Goal: Transaction & Acquisition: Purchase product/service

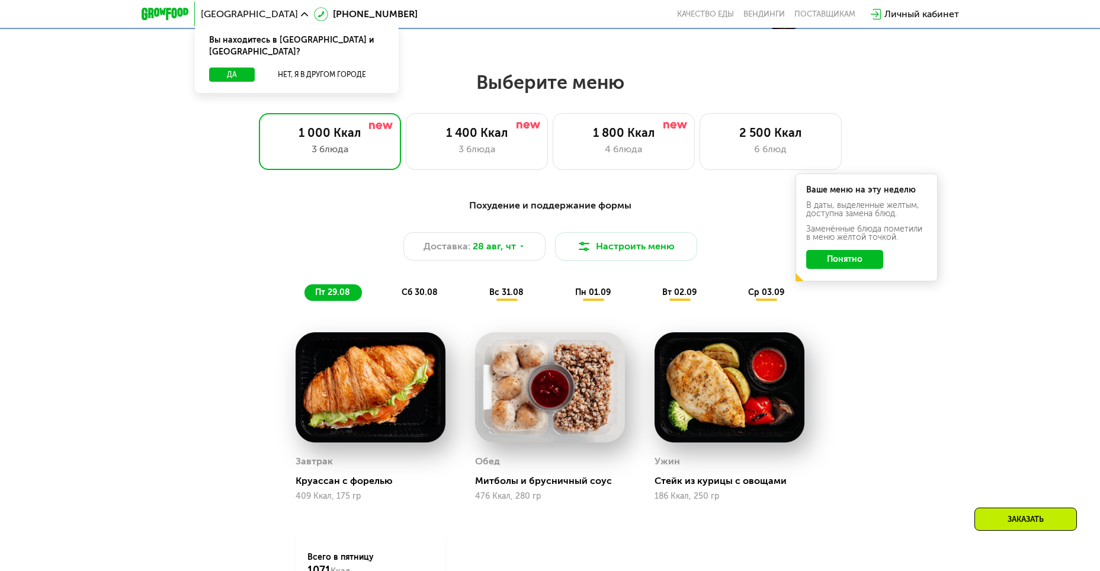
scroll to position [592, 0]
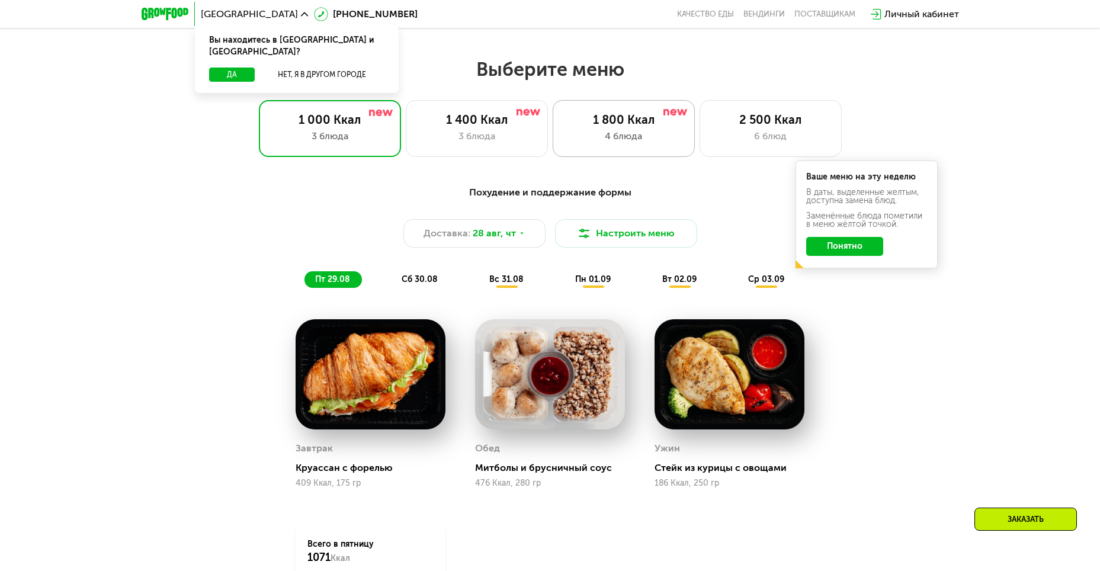
click at [610, 140] on div "4 блюда" at bounding box center [623, 136] width 117 height 14
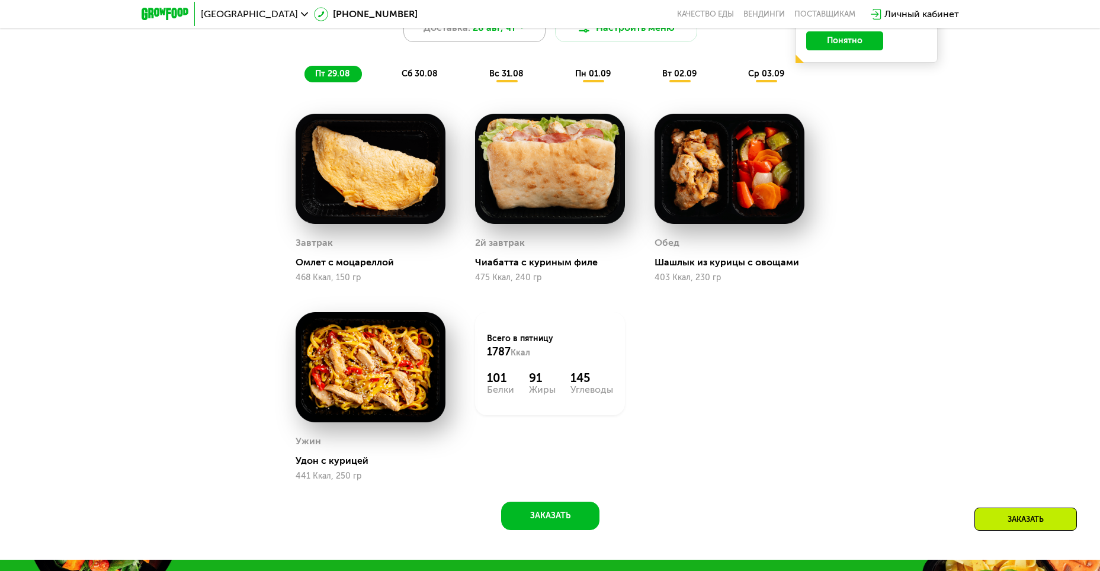
scroll to position [770, 0]
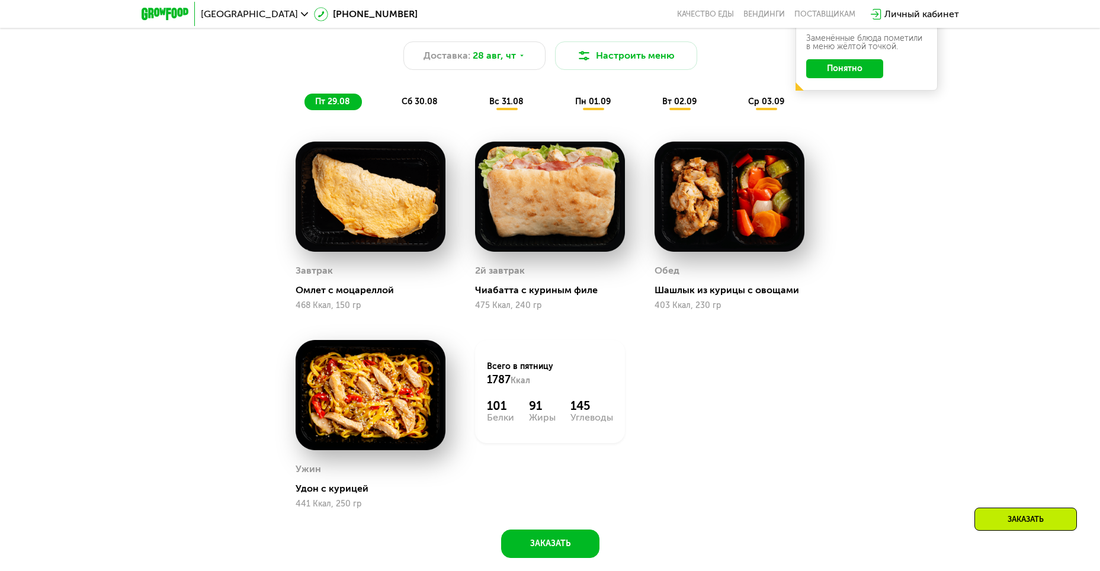
click at [414, 107] on span "сб 30.08" at bounding box center [420, 102] width 36 height 10
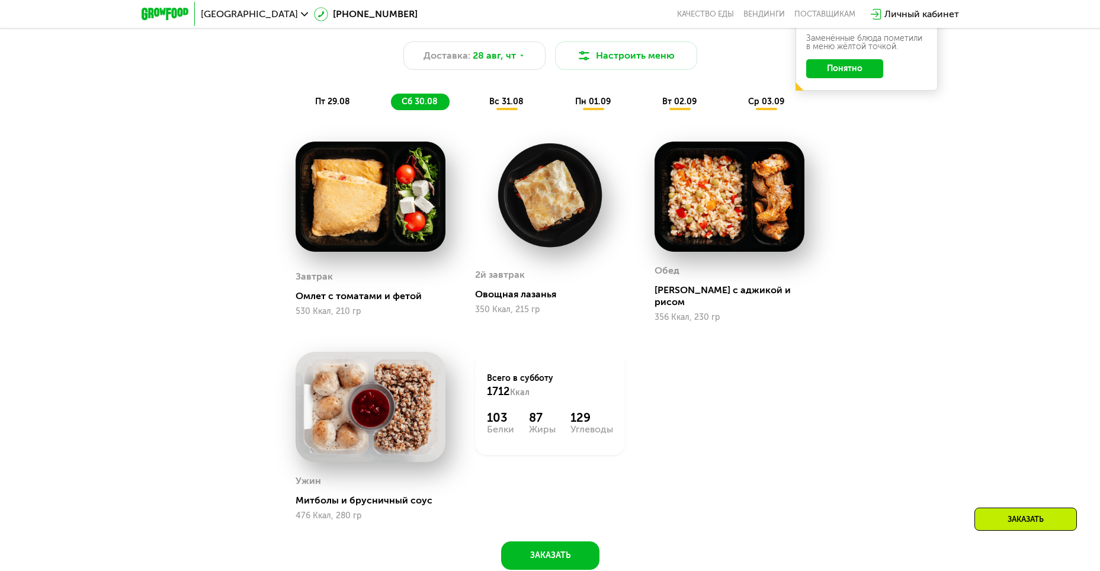
click at [505, 101] on span "вс 31.08" at bounding box center [506, 102] width 34 height 10
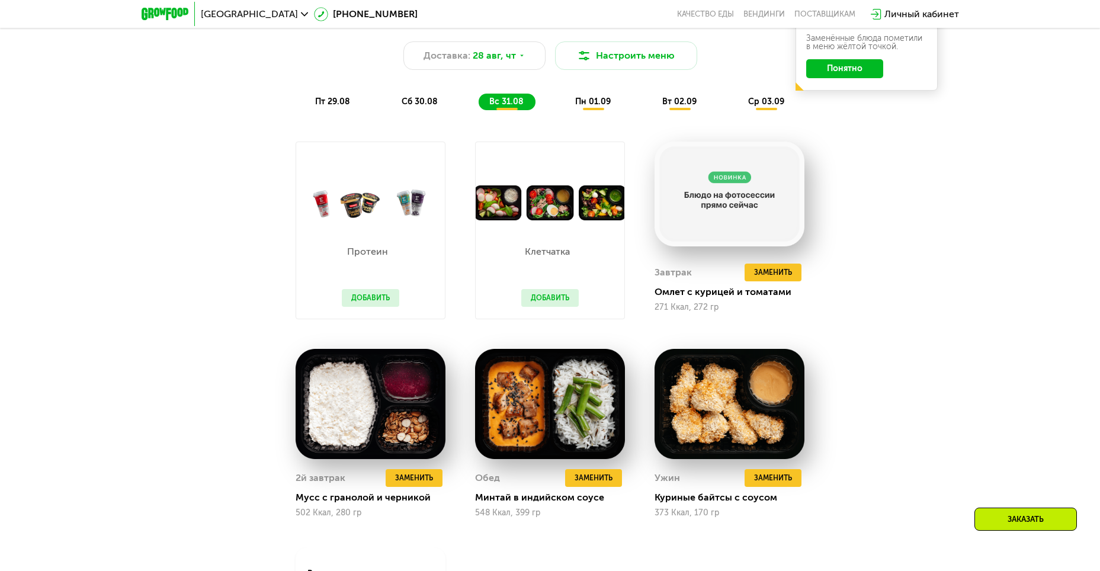
click at [581, 102] on span "пн 01.09" at bounding box center [593, 102] width 36 height 10
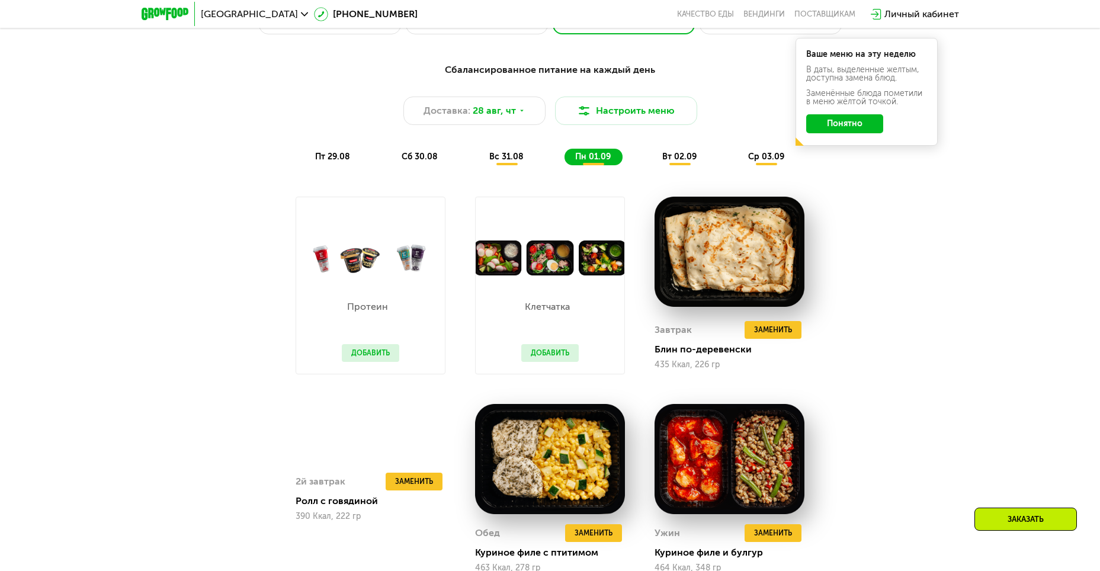
scroll to position [711, 0]
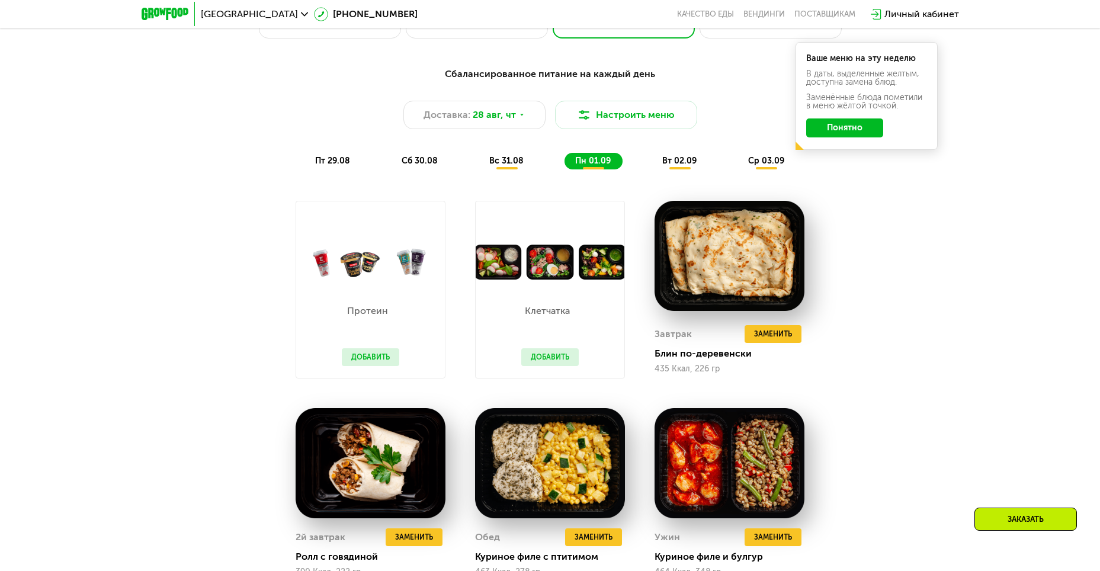
click at [738, 159] on div "вт 02.09" at bounding box center [767, 161] width 59 height 17
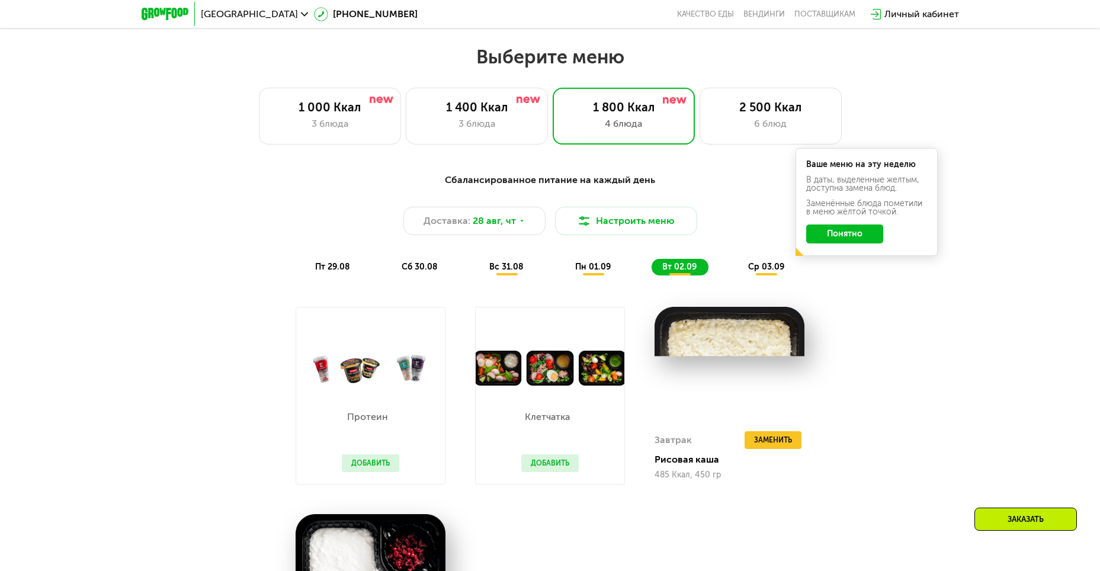
scroll to position [533, 0]
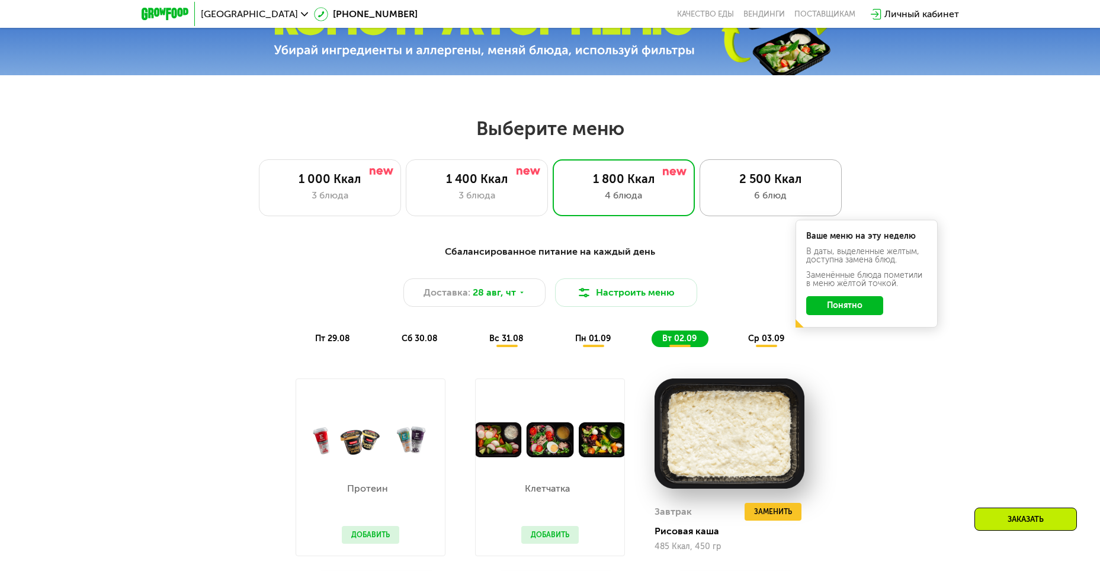
click at [713, 195] on div "6 блюд" at bounding box center [770, 195] width 117 height 14
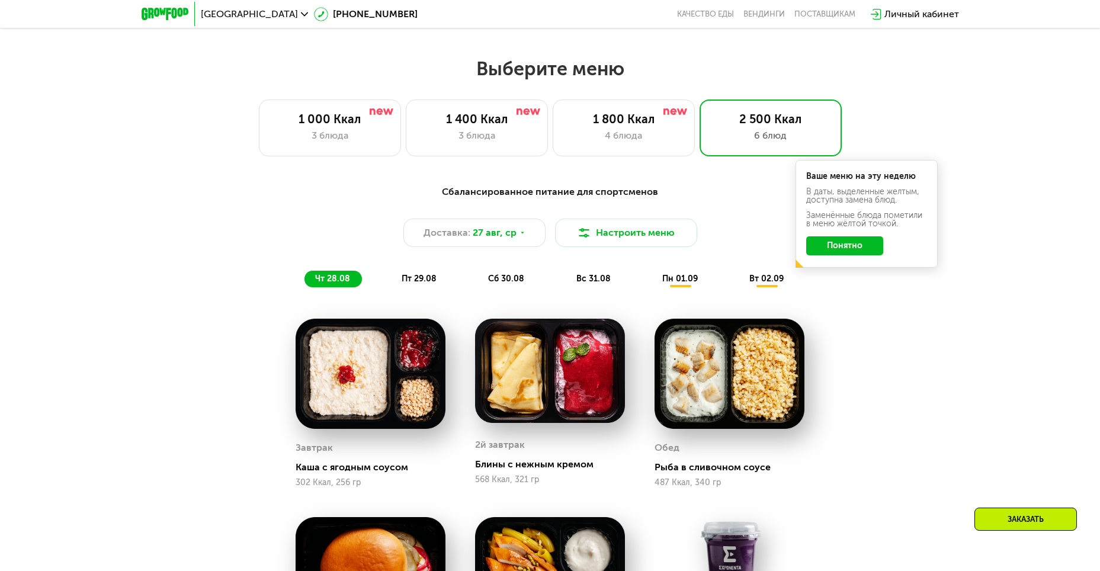
scroll to position [592, 0]
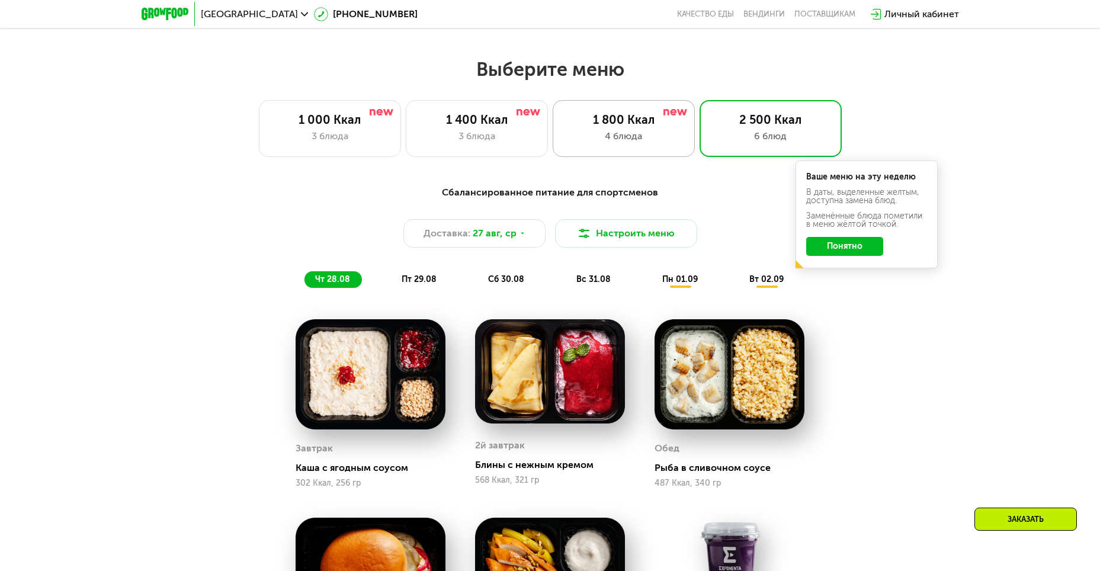
click at [629, 133] on div "4 блюда" at bounding box center [623, 136] width 117 height 14
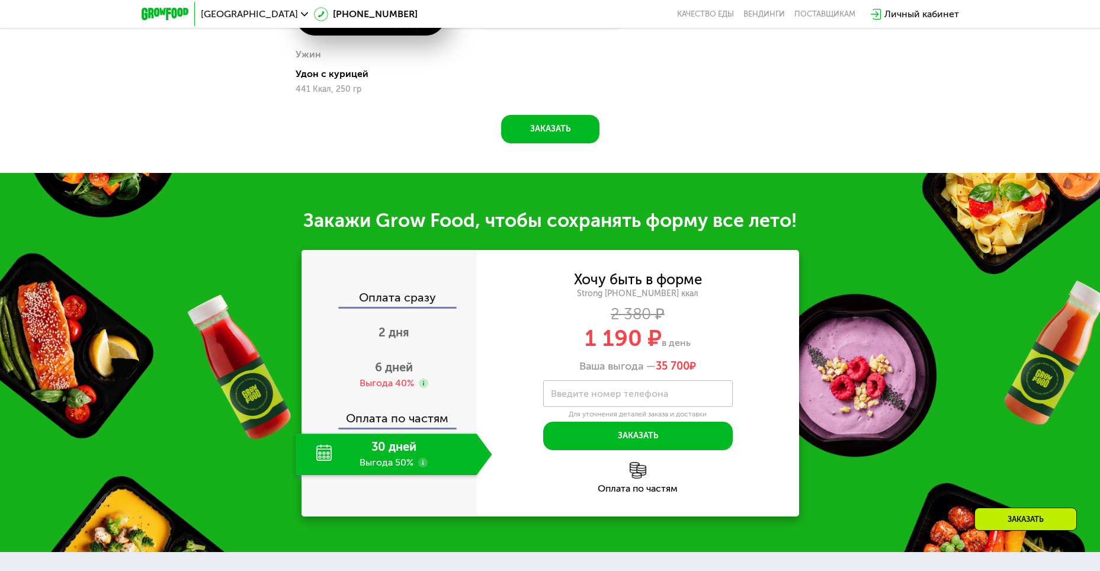
scroll to position [1303, 0]
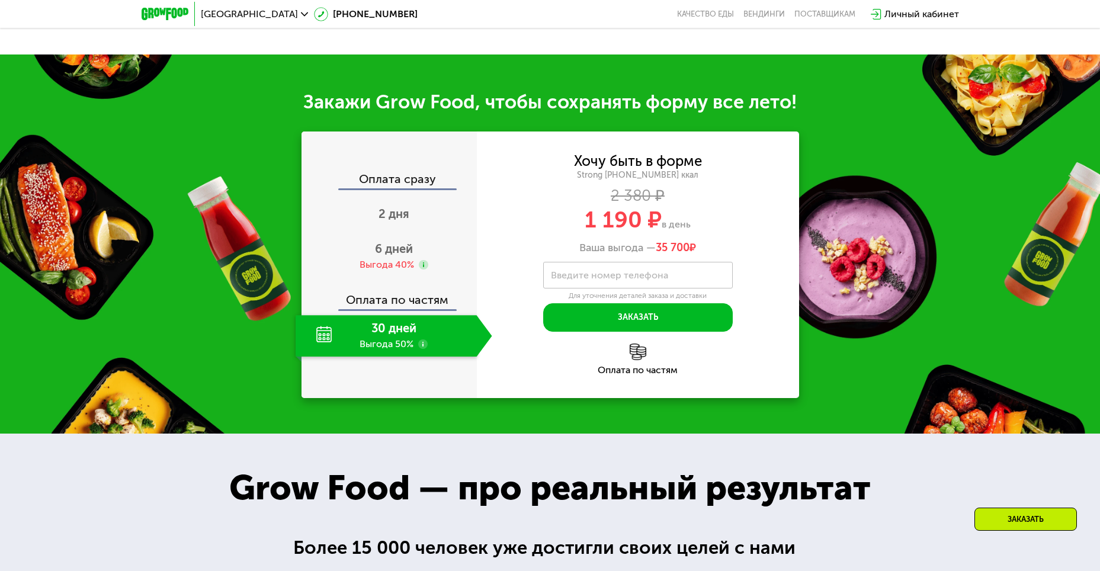
click at [631, 358] on img at bounding box center [638, 352] width 17 height 17
click at [636, 358] on img at bounding box center [638, 352] width 17 height 17
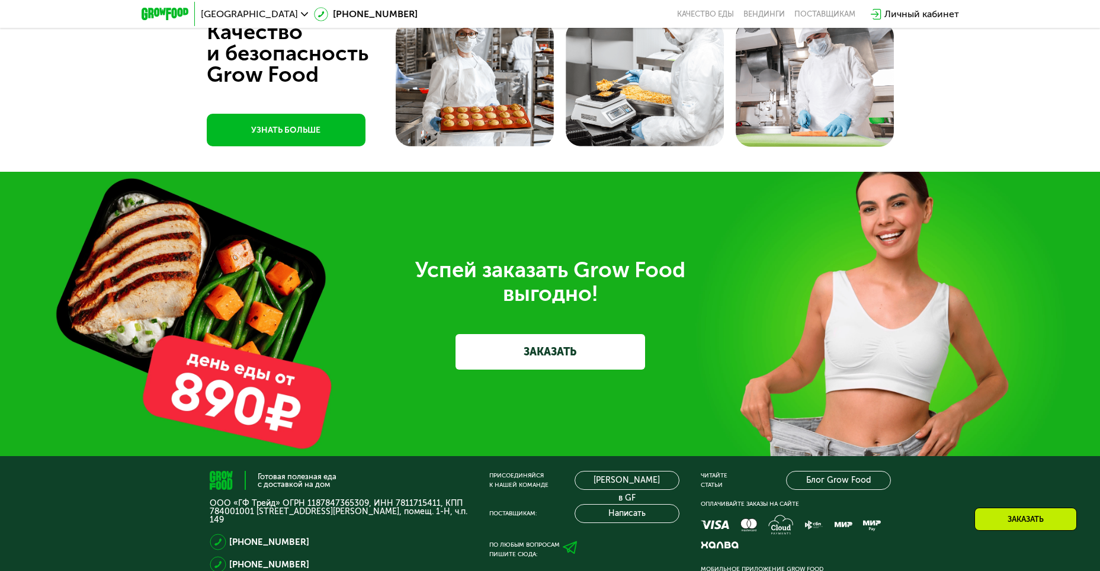
scroll to position [3496, 0]
